Goal: Task Accomplishment & Management: Use online tool/utility

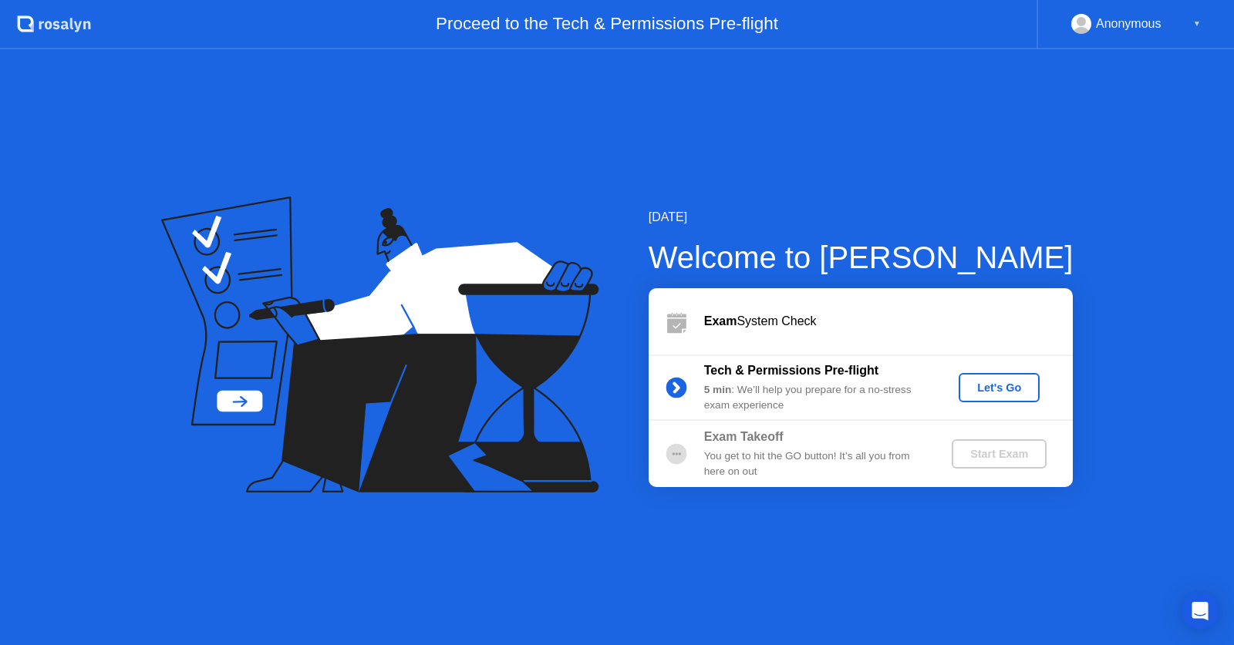
click at [996, 389] on div "Let's Go" at bounding box center [998, 388] width 69 height 12
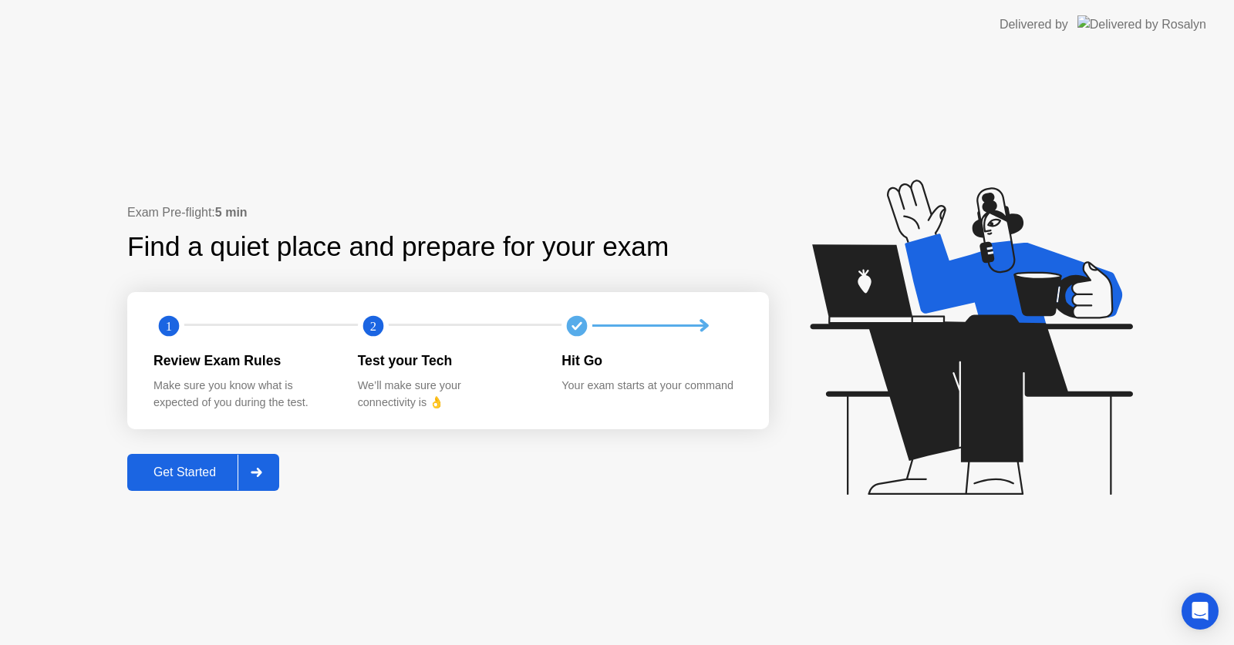
click at [223, 470] on div "Get Started" at bounding box center [185, 473] width 106 height 14
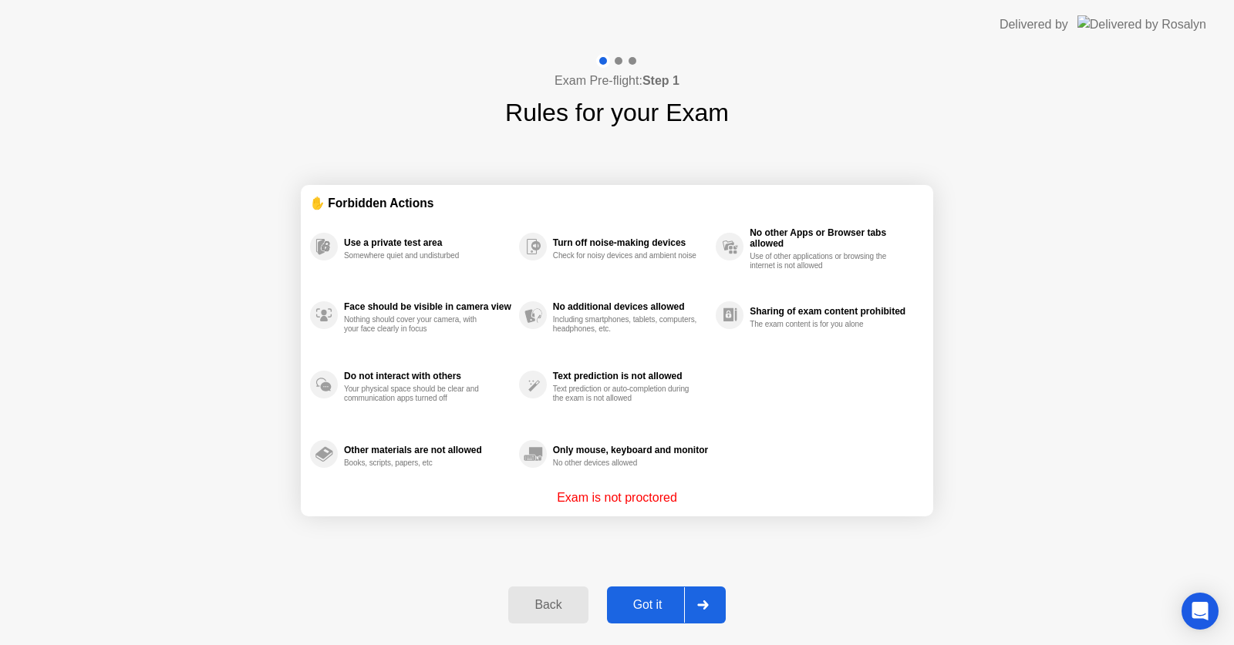
click at [651, 599] on div "Got it" at bounding box center [647, 605] width 72 height 14
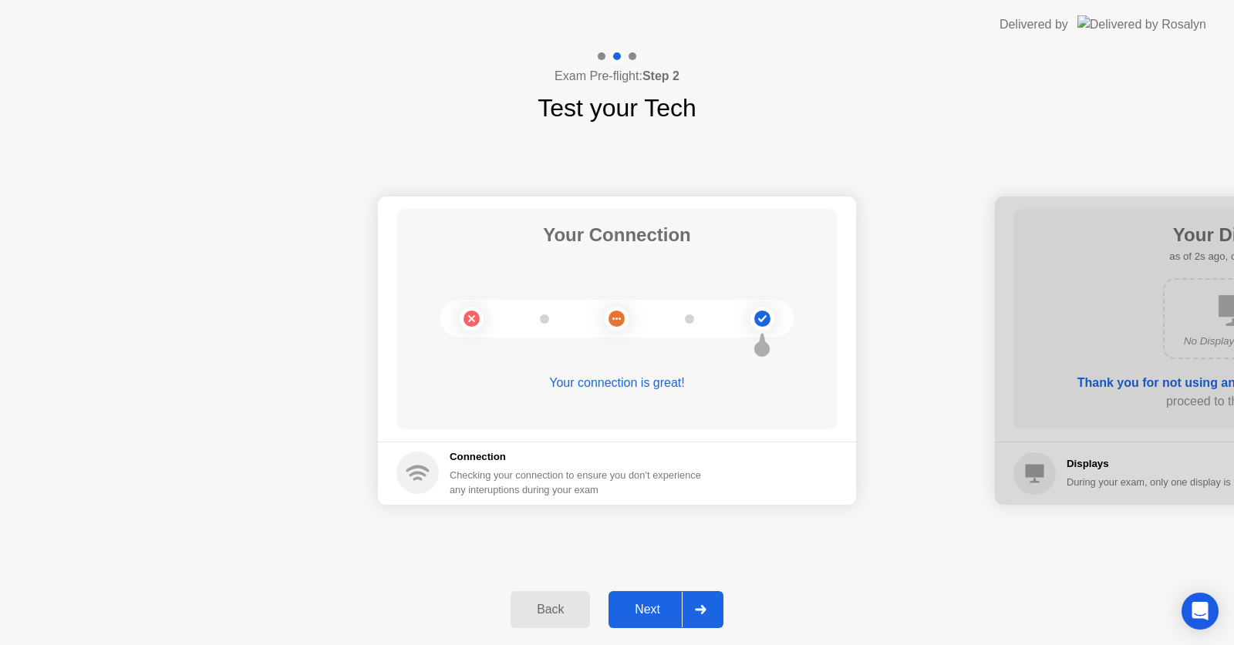
click at [686, 609] on div at bounding box center [700, 609] width 37 height 35
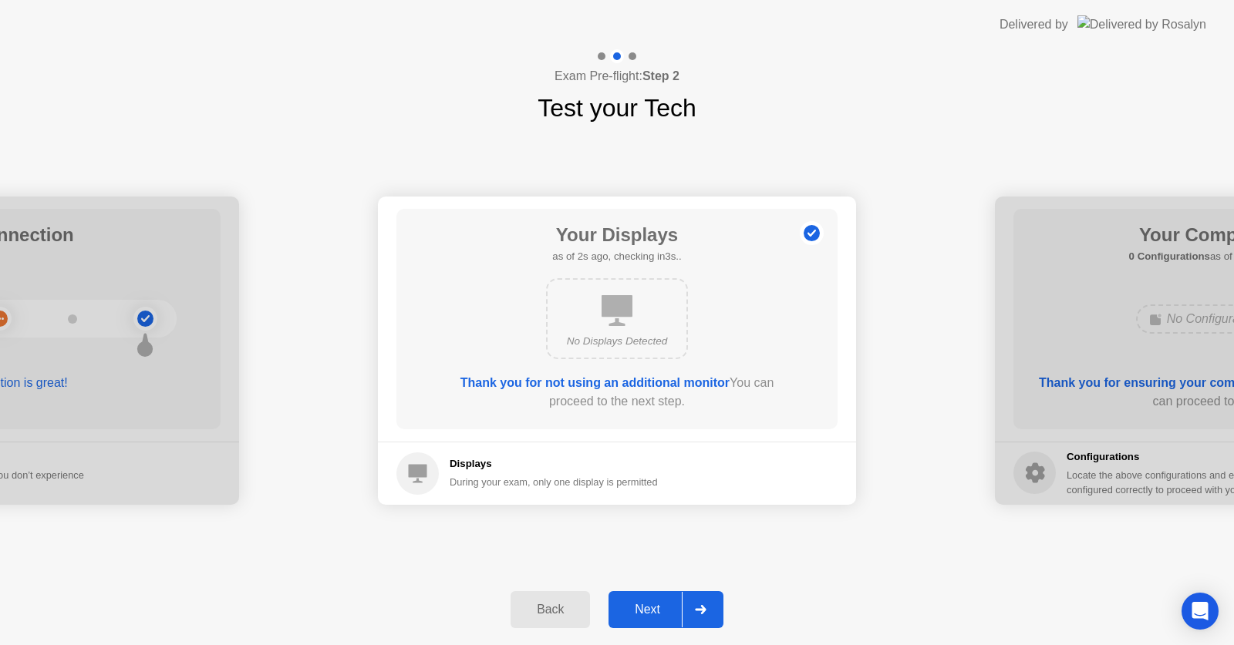
click at [686, 609] on div at bounding box center [700, 609] width 37 height 35
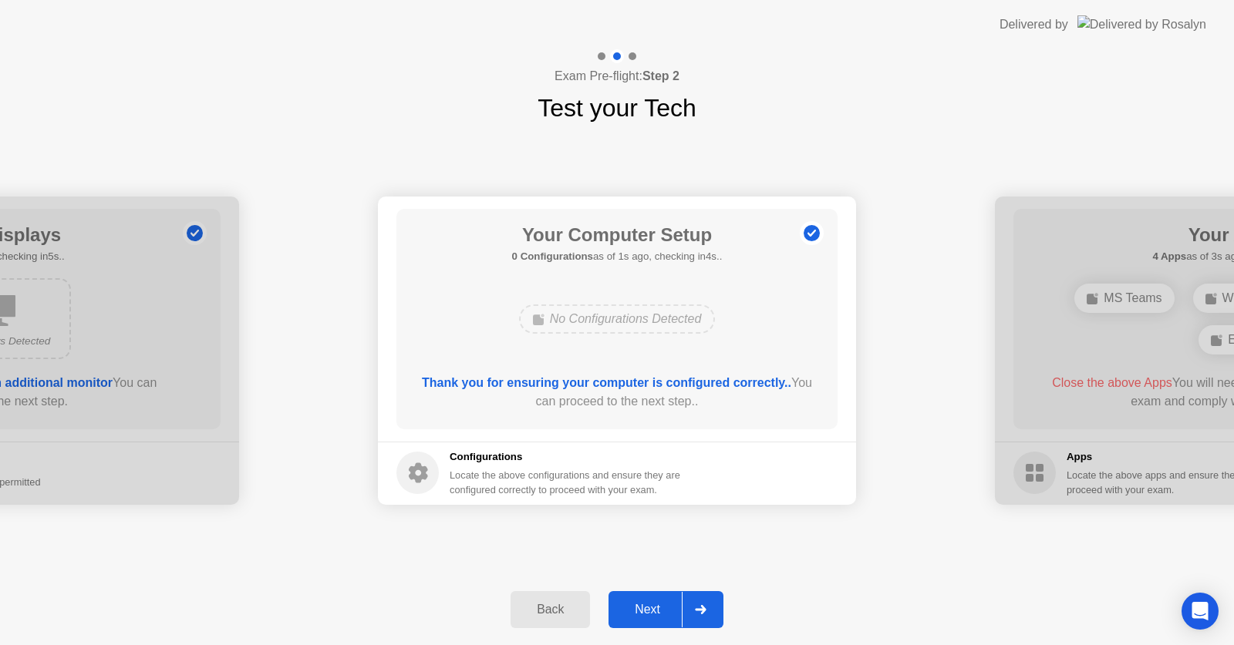
click at [686, 609] on div at bounding box center [700, 609] width 37 height 35
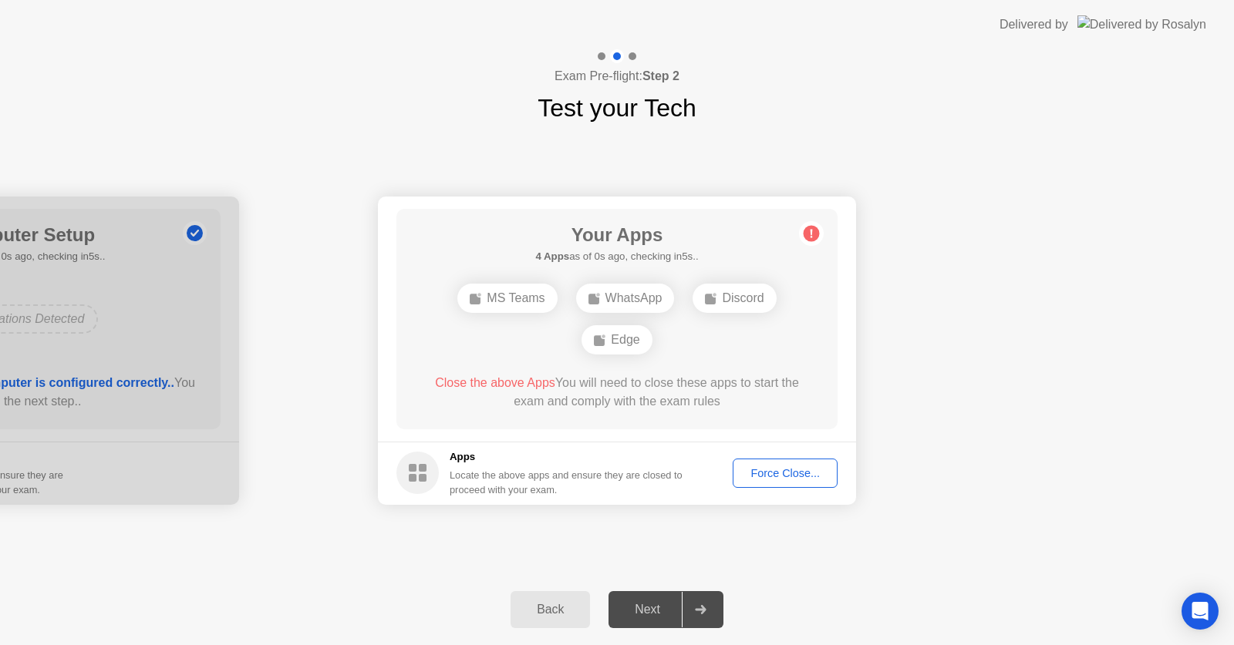
click at [777, 473] on div "Force Close..." at bounding box center [785, 473] width 94 height 12
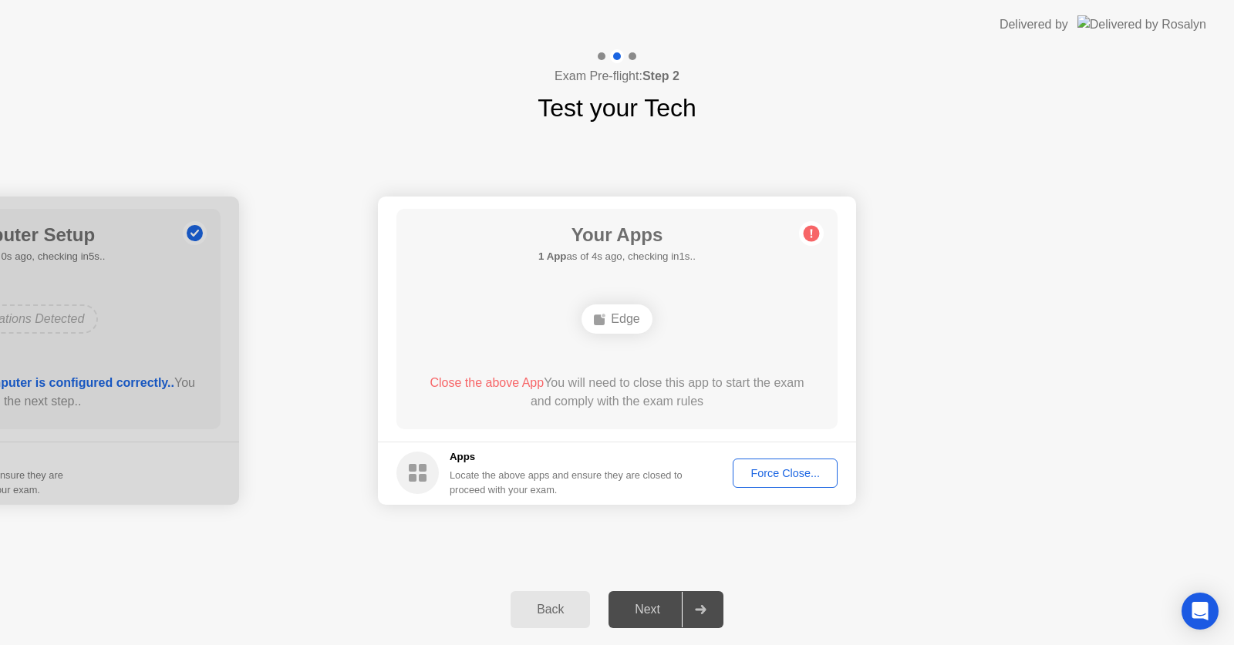
click at [775, 467] on div "Force Close..." at bounding box center [785, 473] width 94 height 12
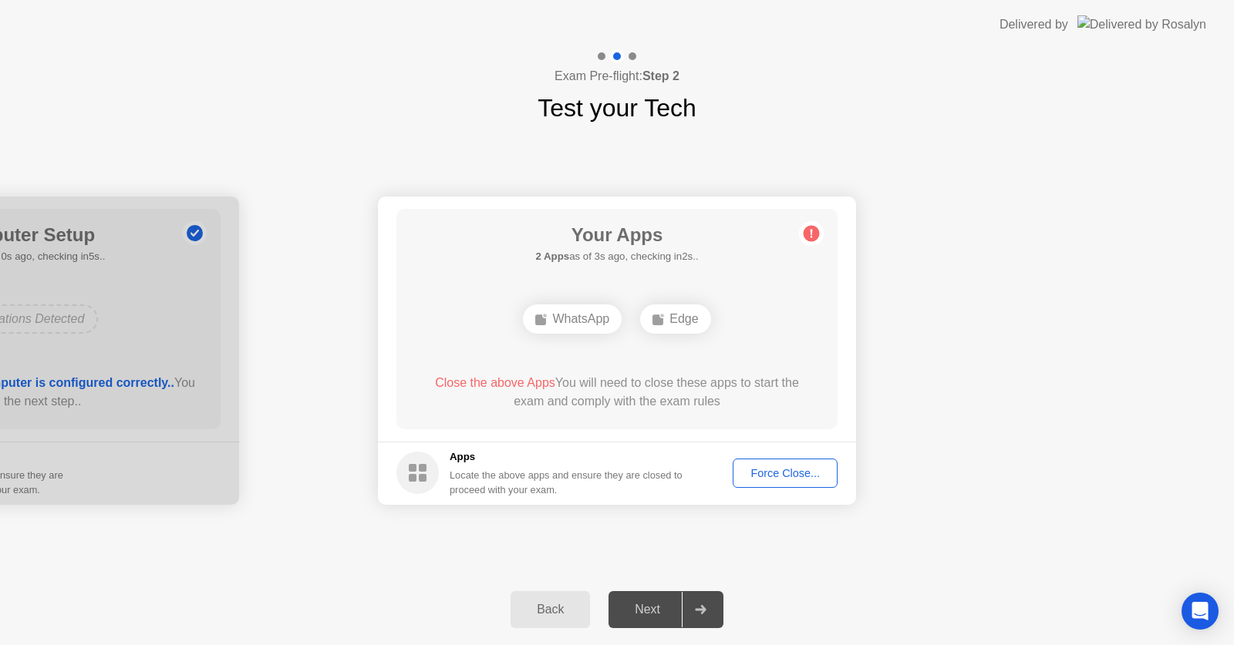
click at [652, 604] on div "Next" at bounding box center [647, 610] width 69 height 14
click at [759, 473] on div "Force Close..." at bounding box center [785, 473] width 94 height 12
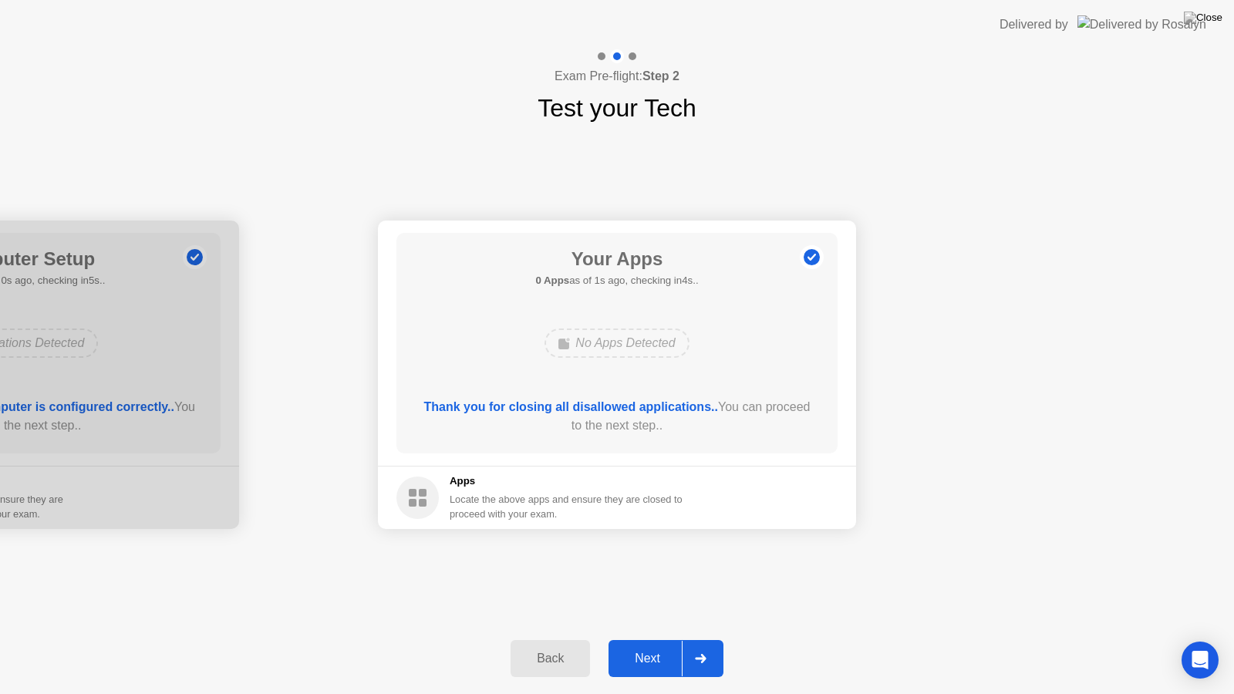
drag, startPoint x: 645, startPoint y: 583, endPoint x: 651, endPoint y: 599, distance: 17.3
click at [648, 581] on div "Your Connection Your connection is great! Connection Checking your connection t…" at bounding box center [617, 374] width 1234 height 496
click at [650, 645] on div "Next" at bounding box center [647, 658] width 69 height 14
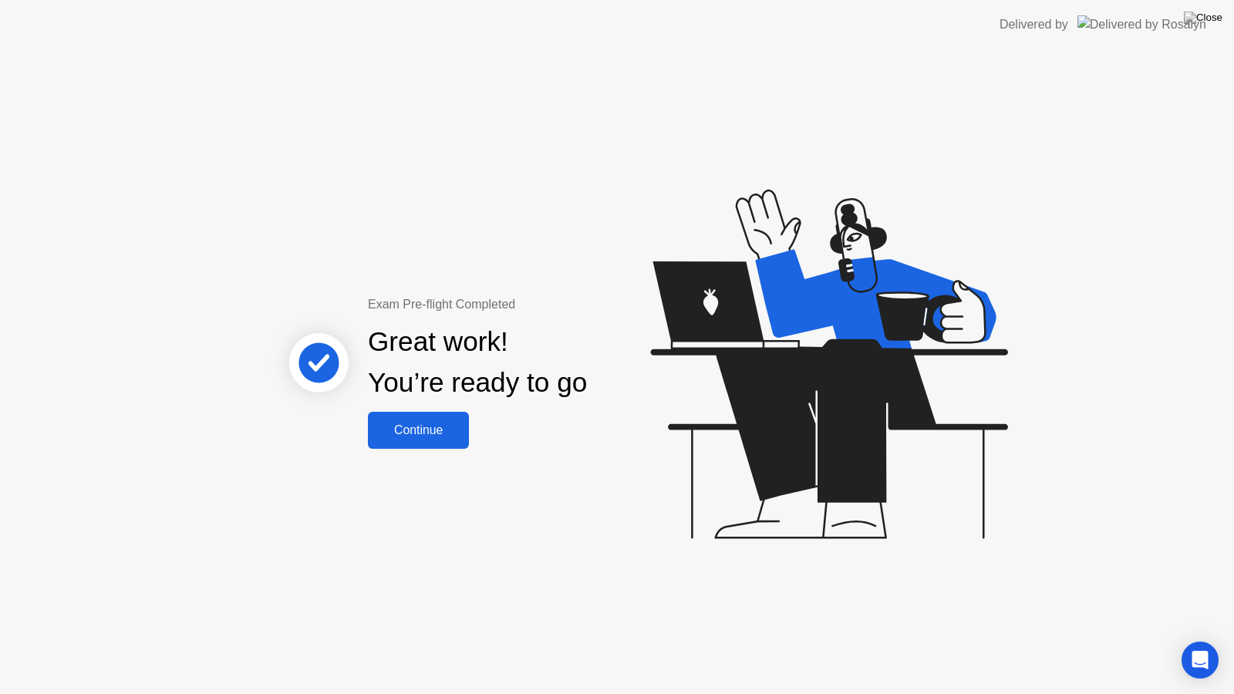
click at [421, 435] on div "Continue" at bounding box center [418, 430] width 92 height 14
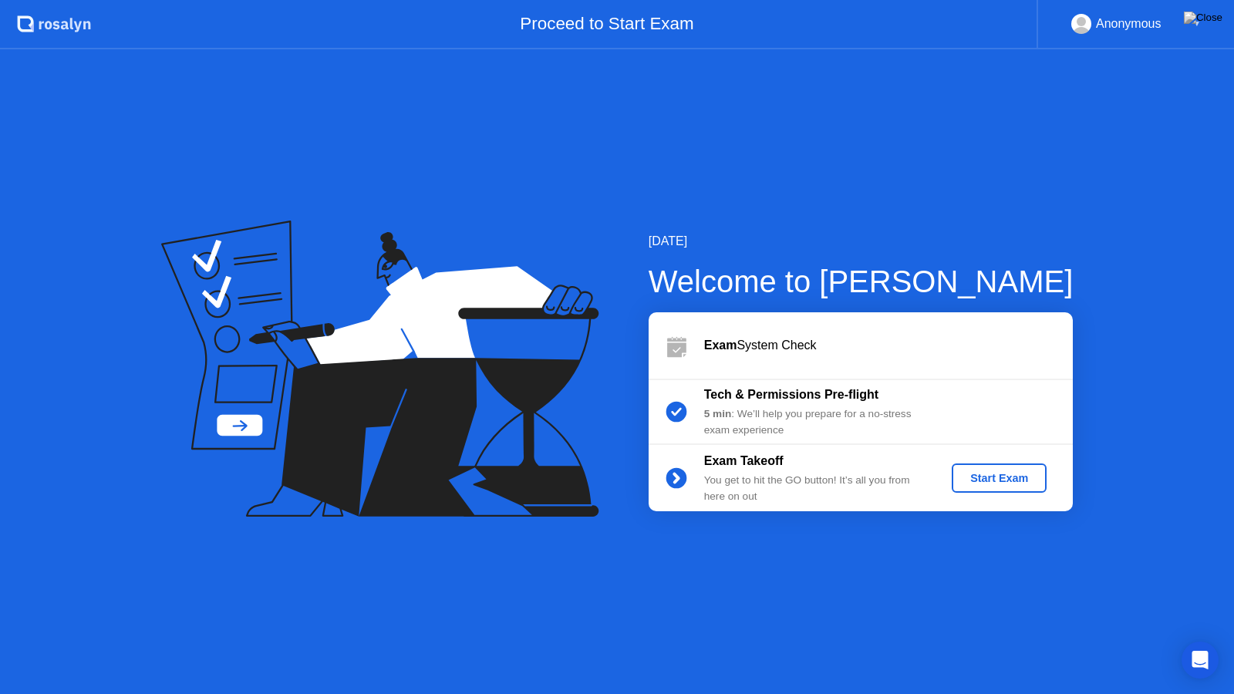
drag, startPoint x: 976, startPoint y: 11, endPoint x: 970, endPoint y: 22, distance: 12.4
click at [970, 22] on div "Proceed to Start Exam" at bounding box center [563, 24] width 945 height 49
click at [313, 645] on div "[DATE] Welcome to [PERSON_NAME] Exam System Check Tech & Permissions Pre-flight…" at bounding box center [617, 371] width 1234 height 645
click at [351, 603] on div "[DATE] Welcome to [PERSON_NAME] Exam System Check Tech & Permissions Pre-flight…" at bounding box center [617, 371] width 1234 height 645
drag, startPoint x: 634, startPoint y: 116, endPoint x: 718, endPoint y: 0, distance: 142.5
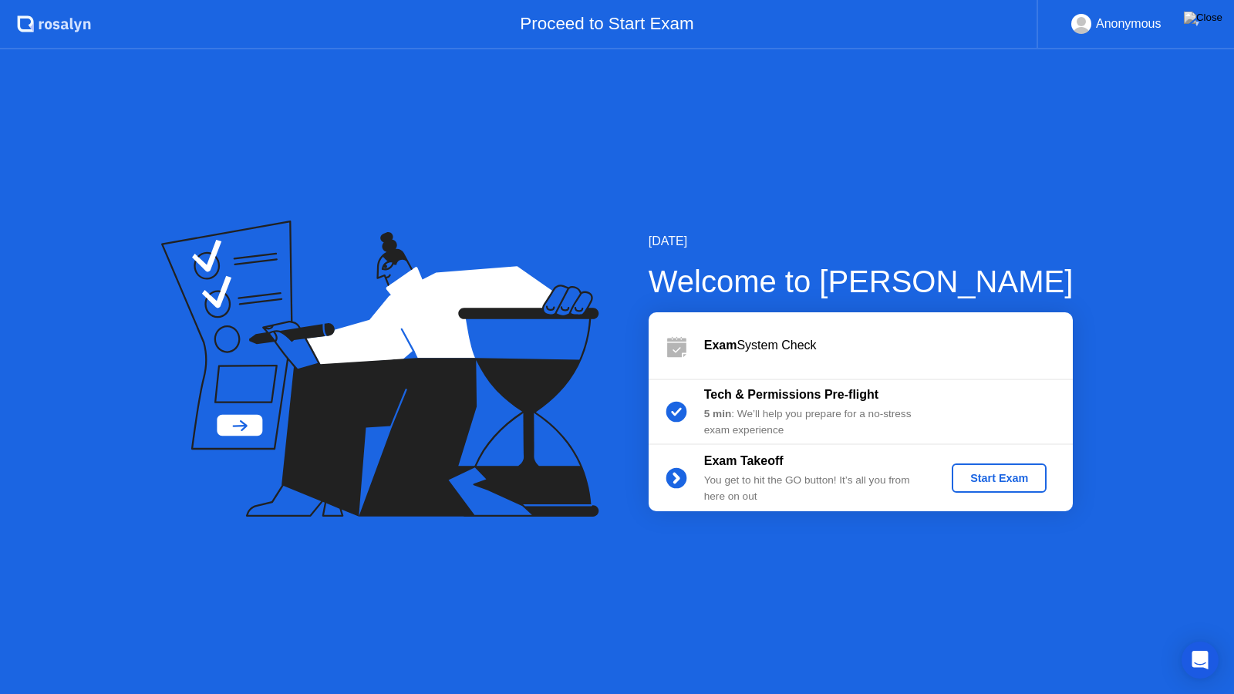
click at [601, 160] on app-layout-with-header ".st0{fill:#f0f8ff;} .st1{fill:#d4e3ff;} .st2{fill:#b4c2ff;} background Proceed …" at bounding box center [617, 347] width 1234 height 694
drag, startPoint x: 775, startPoint y: 265, endPoint x: 707, endPoint y: 76, distance: 200.7
click at [795, 58] on div "[DATE] Welcome to [PERSON_NAME] Exam System Check Tech & Permissions Pre-flight…" at bounding box center [617, 371] width 1234 height 645
drag, startPoint x: 707, startPoint y: 76, endPoint x: 0, endPoint y: 1, distance: 711.0
click at [201, 15] on app-layout-with-header ".st0{fill:#f0f8ff;} .st1{fill:#d4e3ff;} .st2{fill:#b4c2ff;} background Proceed …" at bounding box center [617, 347] width 1234 height 694
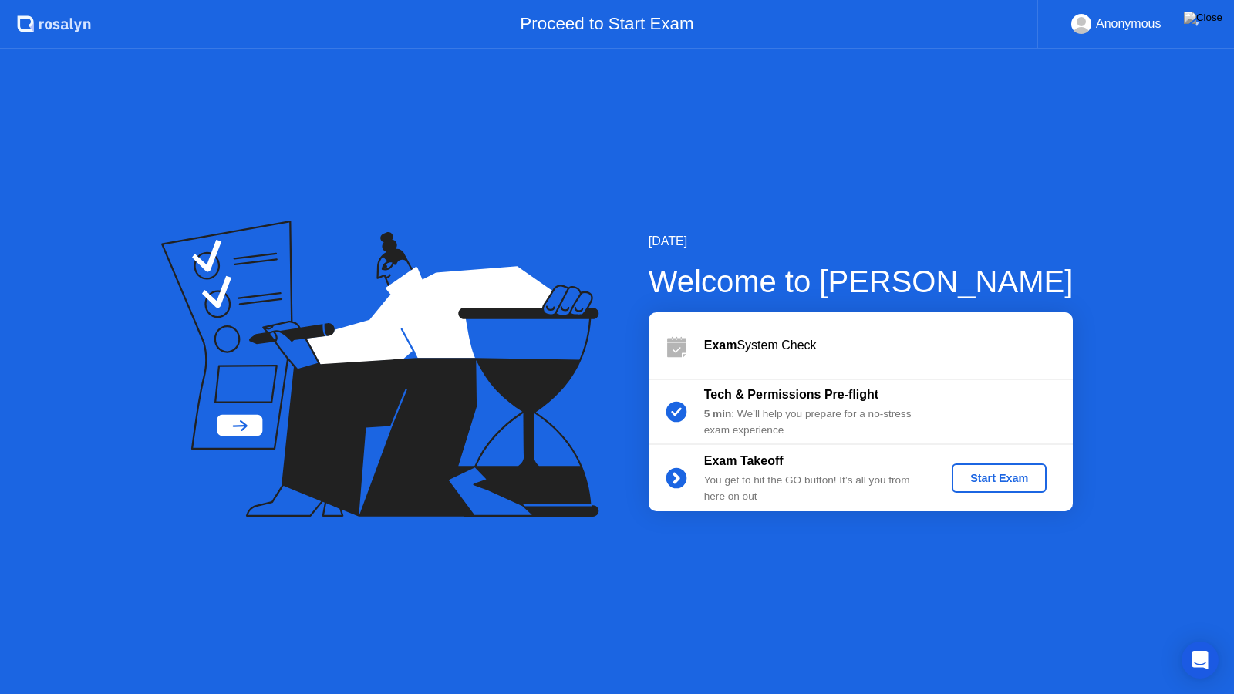
click at [118, 3] on header ".st0{fill:#f0f8ff;} .st1{fill:#d4e3ff;} .st2{fill:#b4c2ff;} background Proceed …" at bounding box center [617, 24] width 1234 height 49
drag, startPoint x: 1232, startPoint y: 42, endPoint x: 1218, endPoint y: 66, distance: 27.6
click at [1220, 66] on app-layout-with-header ".st0{fill:#f0f8ff;} .st1{fill:#d4e3ff;} .st2{fill:#b4c2ff;} background Proceed …" at bounding box center [617, 347] width 1234 height 694
